Goal: Participate in discussion: Engage in conversation with other users on a specific topic

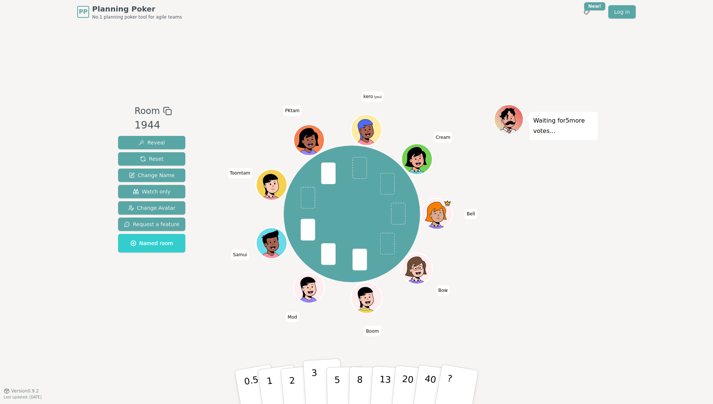
click at [312, 387] on p "3" at bounding box center [315, 388] width 8 height 40
click at [296, 371] on button "2" at bounding box center [301, 387] width 42 height 59
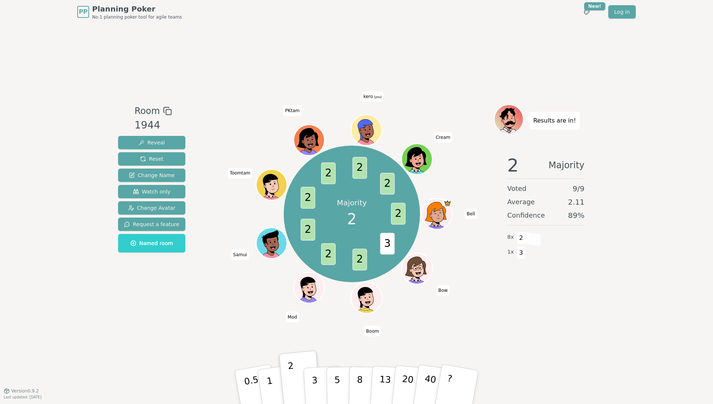
click at [307, 37] on div "Room 1944 Reveal Reset Change Name Watch only Change Avatar Request a feature N…" at bounding box center [356, 207] width 483 height 367
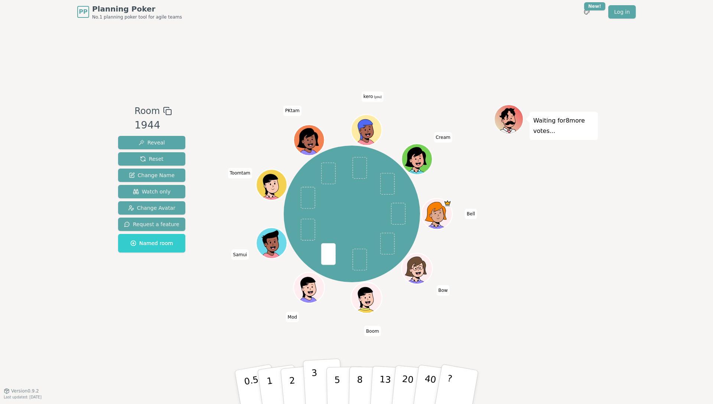
click at [309, 387] on button "3" at bounding box center [323, 387] width 40 height 58
click at [309, 376] on button "3" at bounding box center [323, 387] width 40 height 58
click at [310, 386] on button "3" at bounding box center [323, 387] width 40 height 58
click at [298, 377] on button "2" at bounding box center [301, 387] width 42 height 59
click at [307, 380] on button "3" at bounding box center [323, 387] width 40 height 58
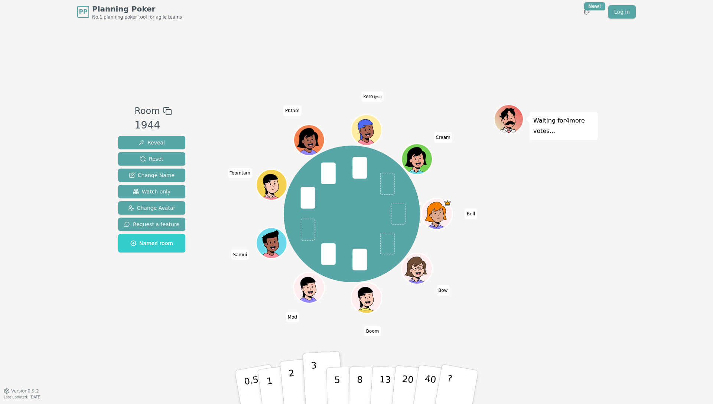
click at [293, 373] on p "2" at bounding box center [293, 388] width 10 height 40
click at [211, 295] on div "Bell Bow Boom Mod Samui Toomtam PKtam kero (you) Cream" at bounding box center [352, 214] width 284 height 192
click at [316, 384] on p "3" at bounding box center [315, 388] width 8 height 40
click at [289, 389] on button "2" at bounding box center [301, 387] width 42 height 59
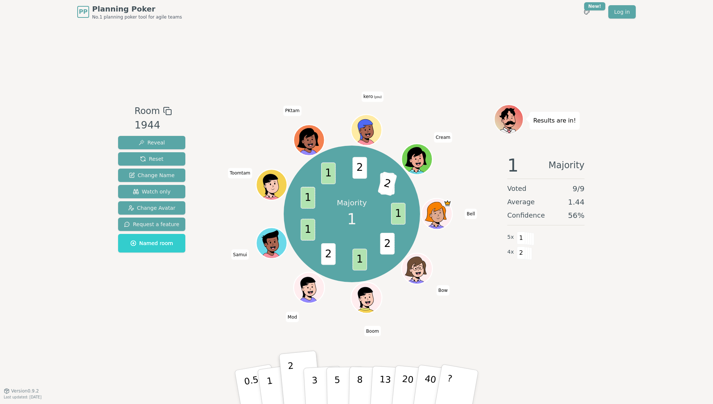
click at [190, 296] on div "Room 1944 Reveal Reset Change Name Watch only Change Avatar Request a feature N…" at bounding box center [356, 207] width 483 height 206
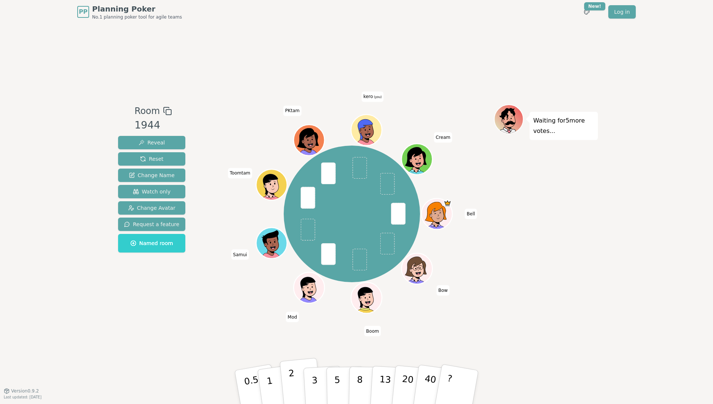
click at [293, 380] on p "2" at bounding box center [293, 388] width 10 height 40
click at [515, 180] on div "Waiting for 4 more votes..." at bounding box center [546, 207] width 104 height 206
click at [294, 371] on button "2" at bounding box center [301, 387] width 42 height 59
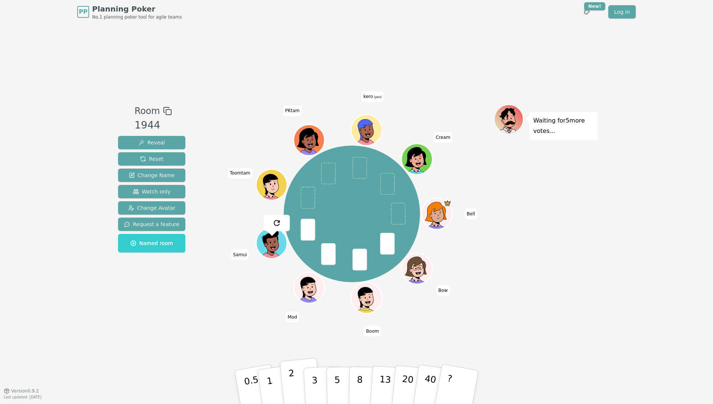
click at [298, 380] on button "2" at bounding box center [301, 387] width 42 height 59
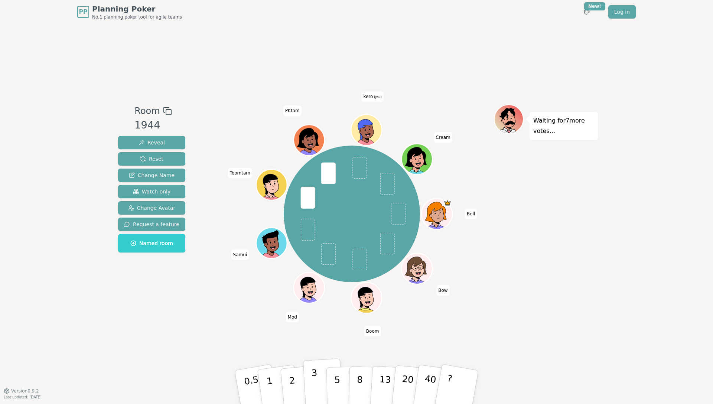
click at [310, 377] on button "3" at bounding box center [323, 387] width 40 height 58
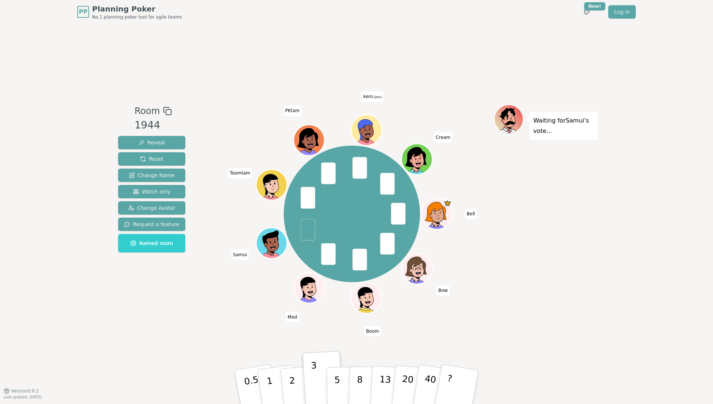
click at [215, 303] on div "Bell Bow Boom Mod Samui Toomtam PKtam kero (you) Cream" at bounding box center [352, 214] width 284 height 192
click at [333, 386] on button "5" at bounding box center [345, 387] width 38 height 56
click at [208, 327] on div "Room 1944 Reveal Reset Change Name Watch only Change Avatar Request a feature N…" at bounding box center [356, 207] width 483 height 367
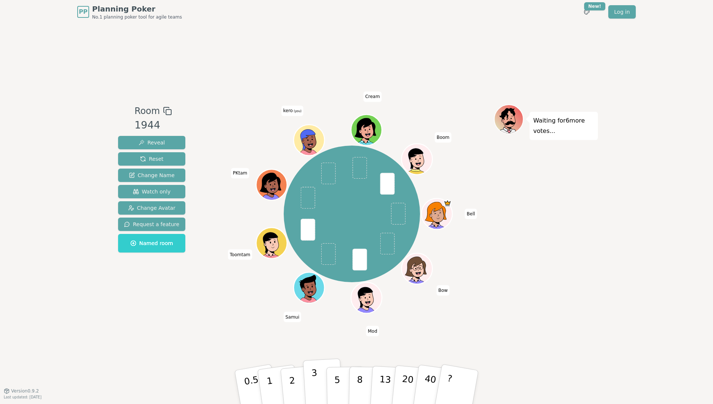
click at [313, 372] on p "3" at bounding box center [315, 388] width 8 height 40
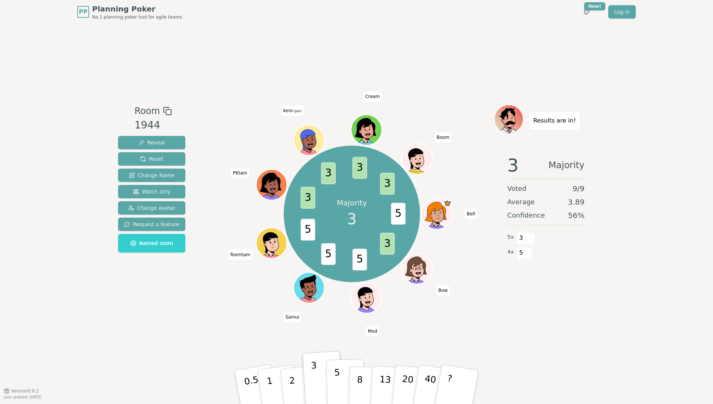
click at [334, 378] on button "5" at bounding box center [345, 387] width 38 height 56
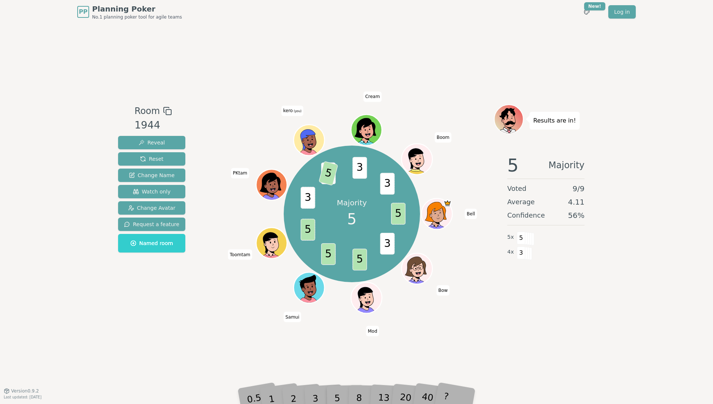
click at [122, 335] on div "Room 1944 Reveal Reset Change Name Watch only Change Avatar Request a feature N…" at bounding box center [356, 207] width 483 height 367
